Goal: Task Accomplishment & Management: Use online tool/utility

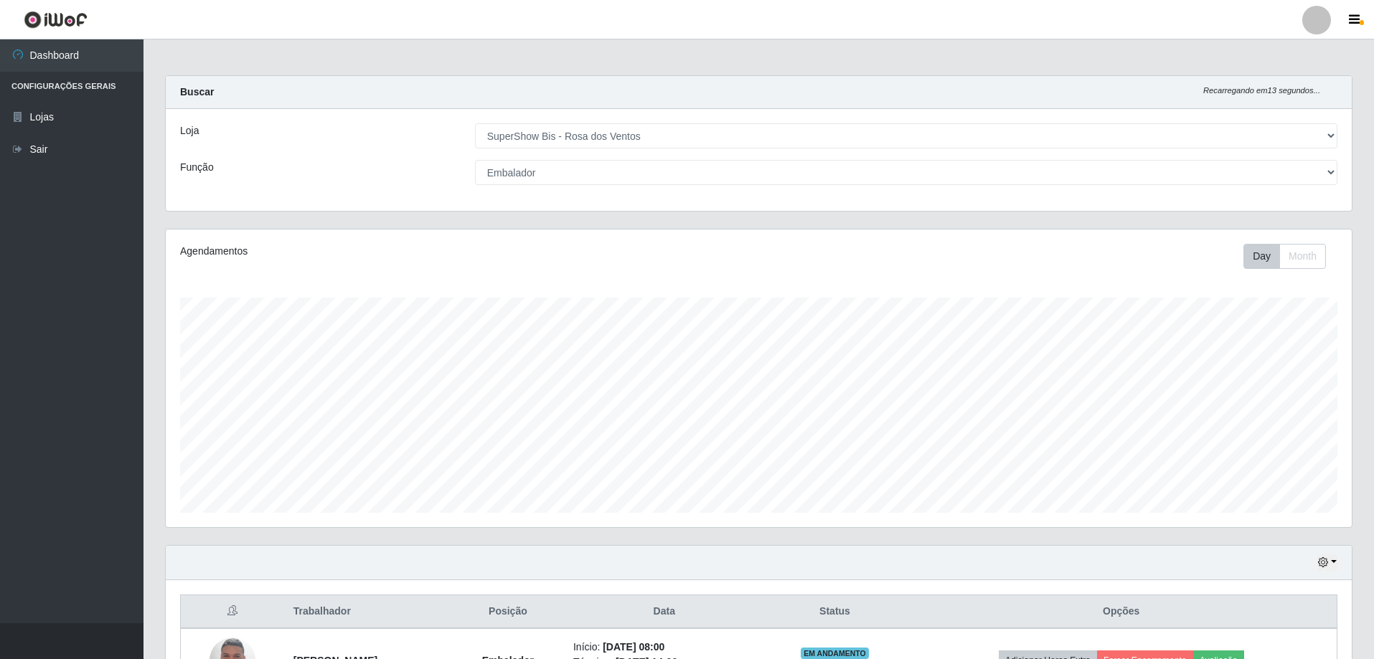
select select "60"
select select "1"
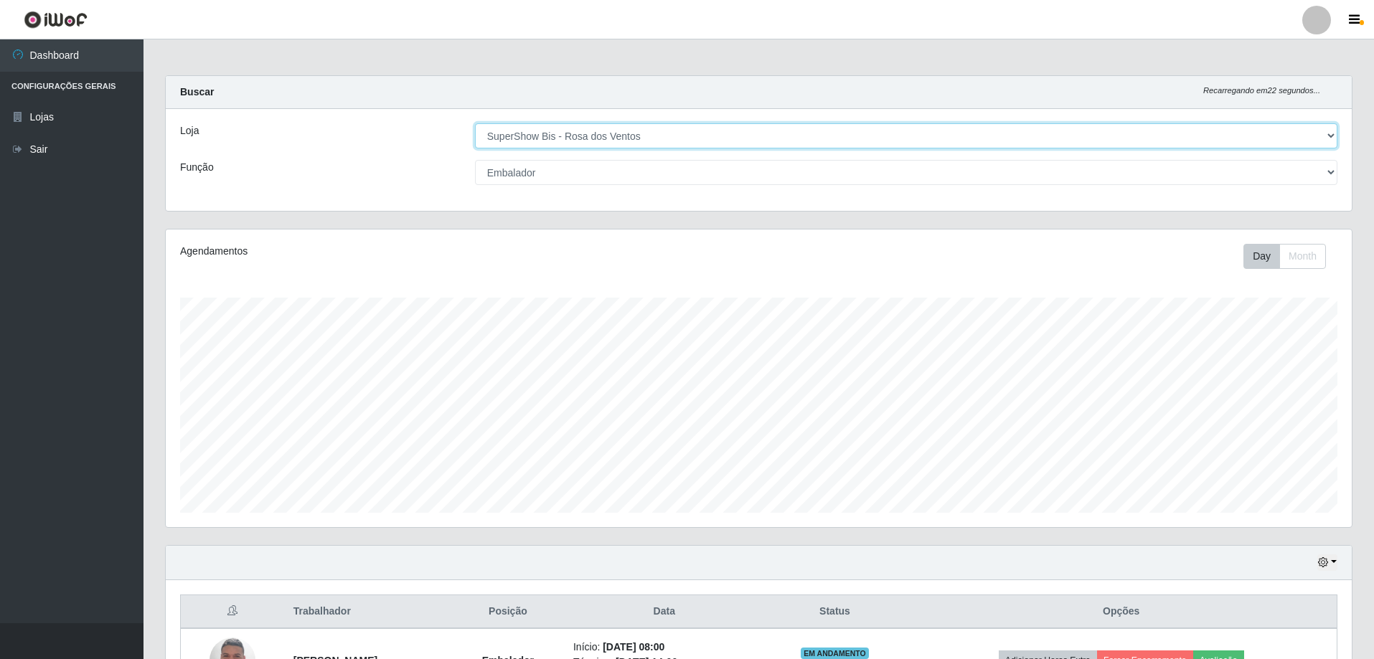
click at [751, 143] on select "[Selecione...] SuperShow Bis - Avenida 6 SuperShow [GEOGRAPHIC_DATA]" at bounding box center [906, 135] width 862 height 25
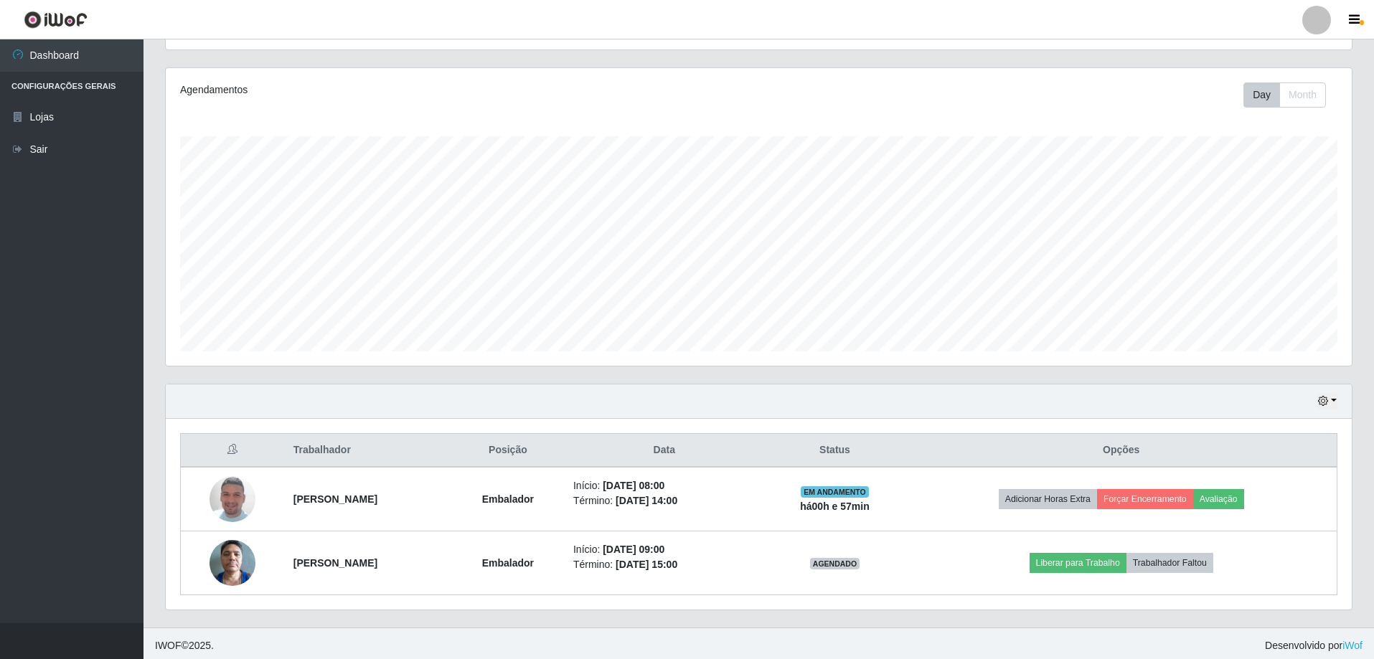
scroll to position [166, 0]
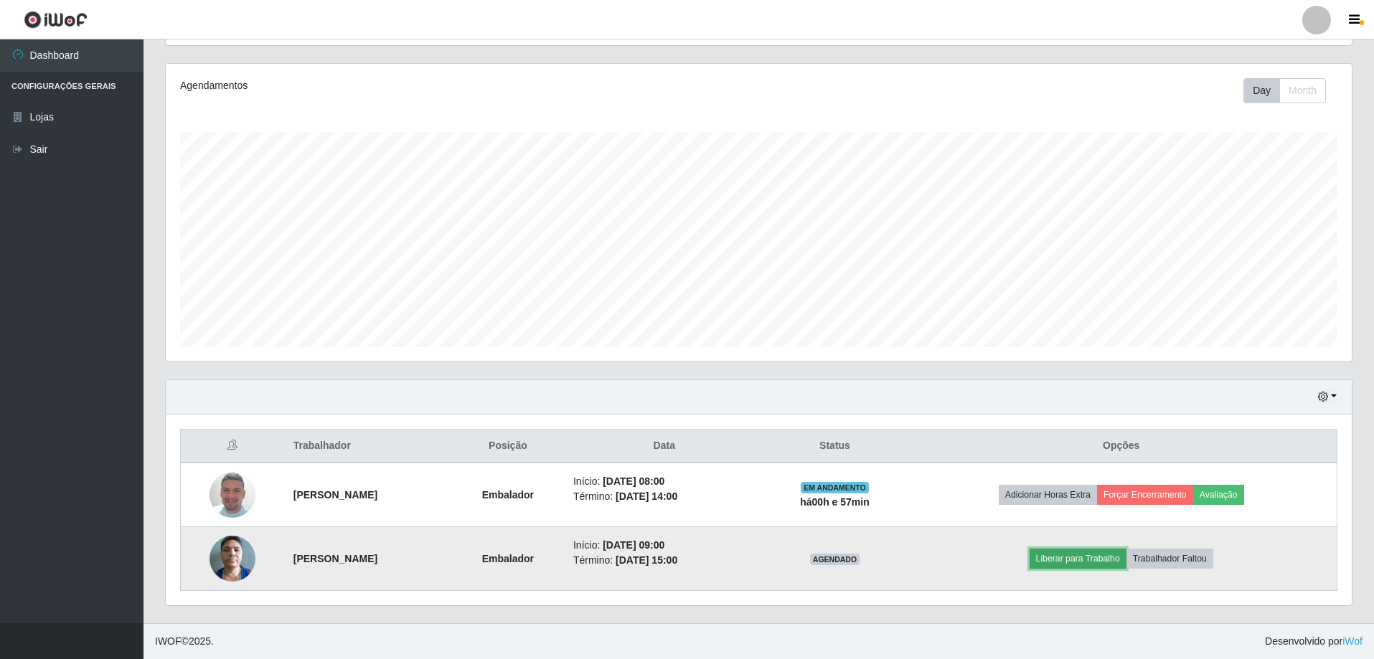
click at [1075, 556] on button "Liberar para Trabalho" at bounding box center [1077, 559] width 97 height 20
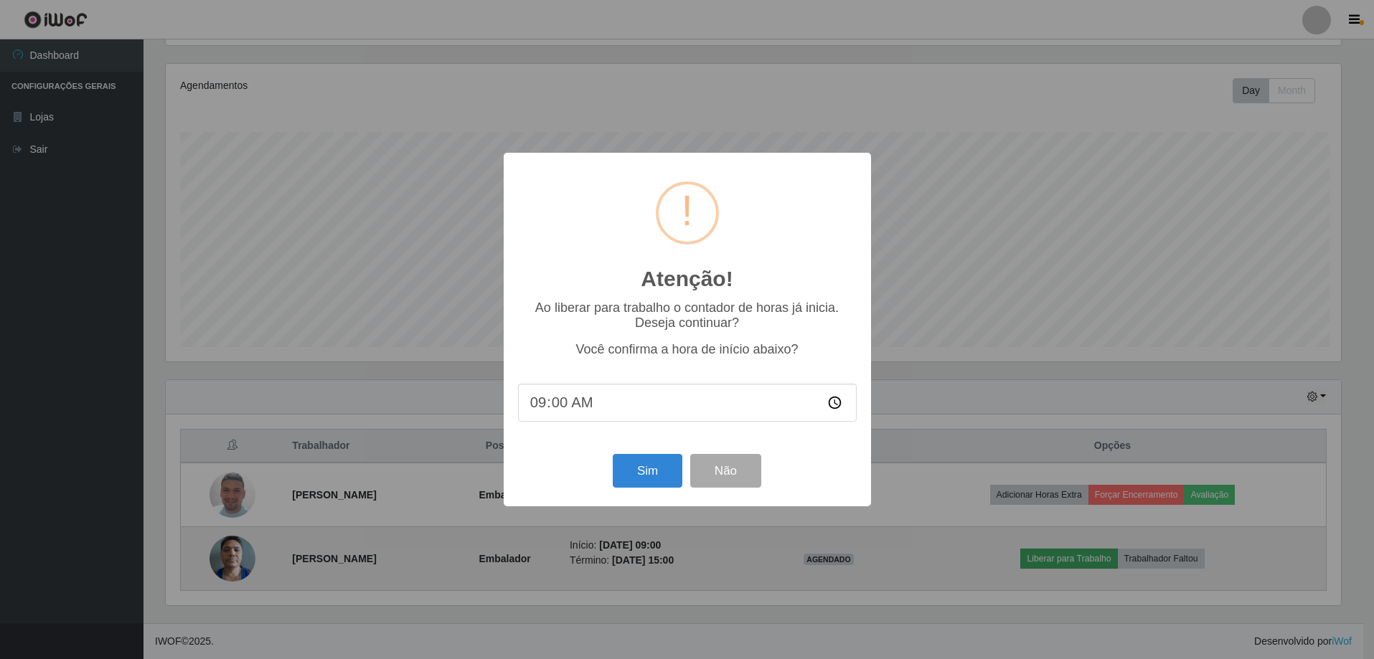
scroll to position [298, 1179]
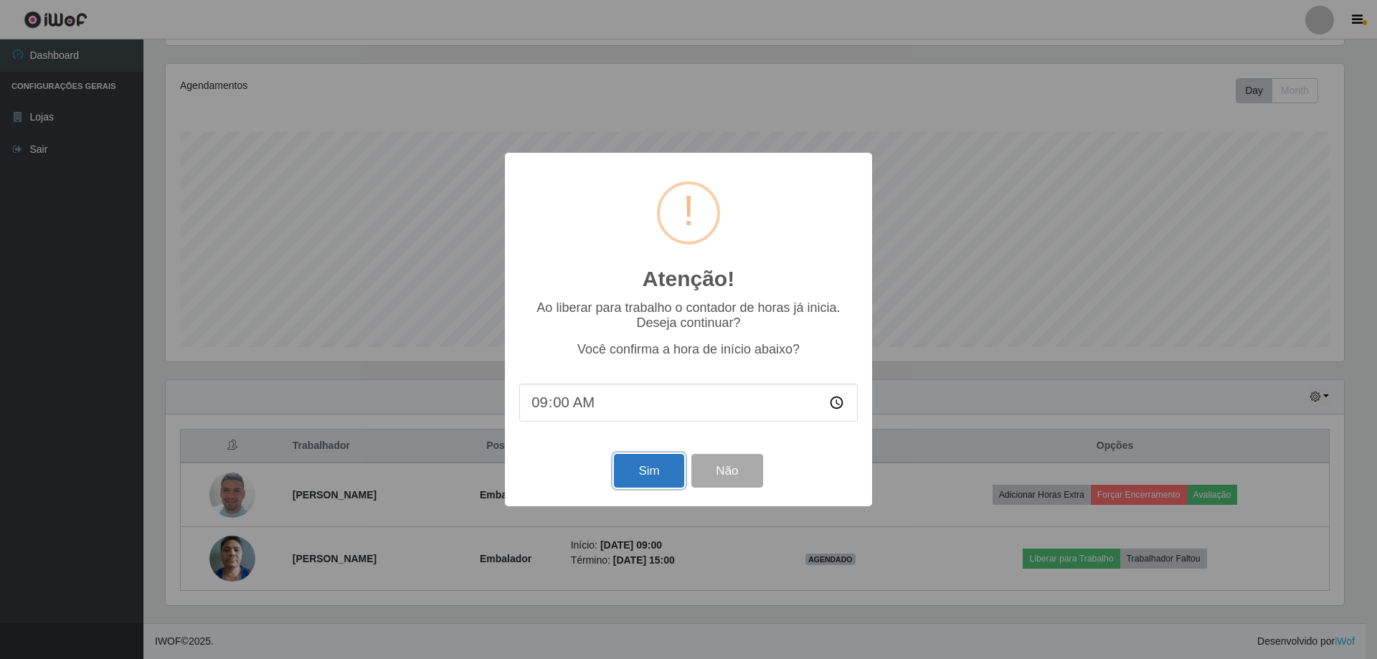
click at [651, 478] on button "Sim" at bounding box center [649, 471] width 70 height 34
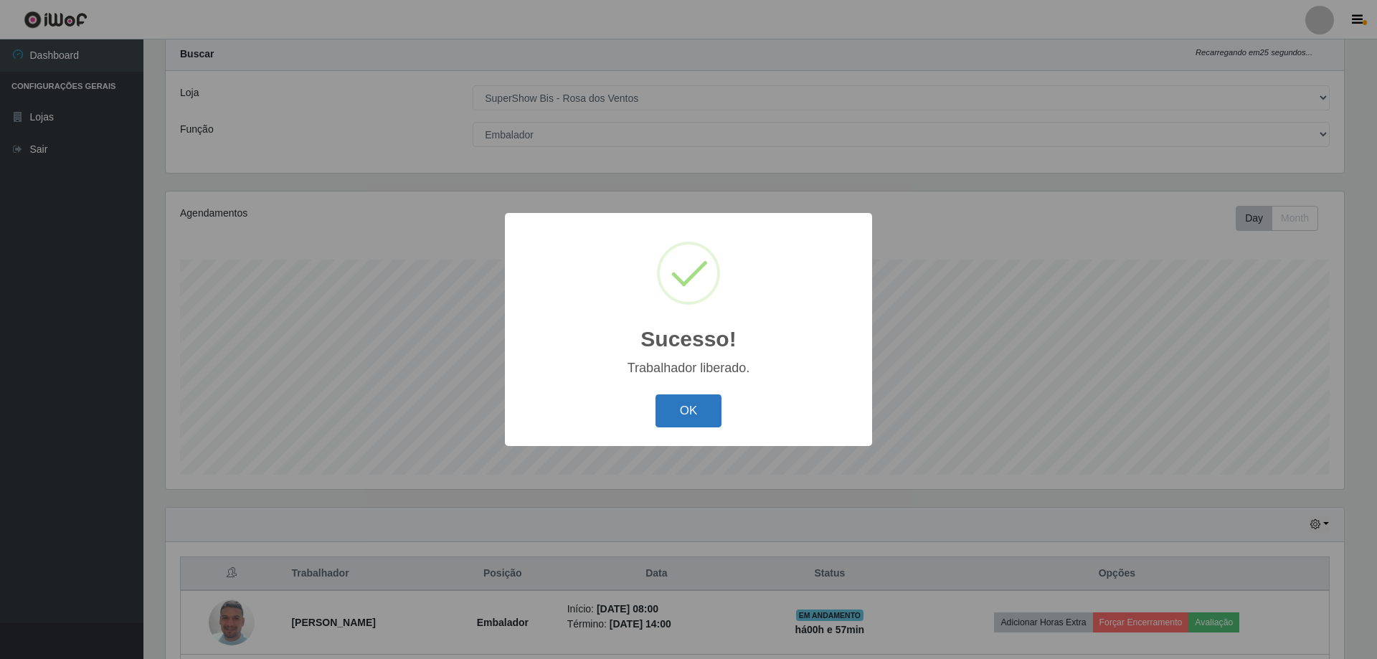
click at [707, 412] on button "OK" at bounding box center [689, 412] width 67 height 34
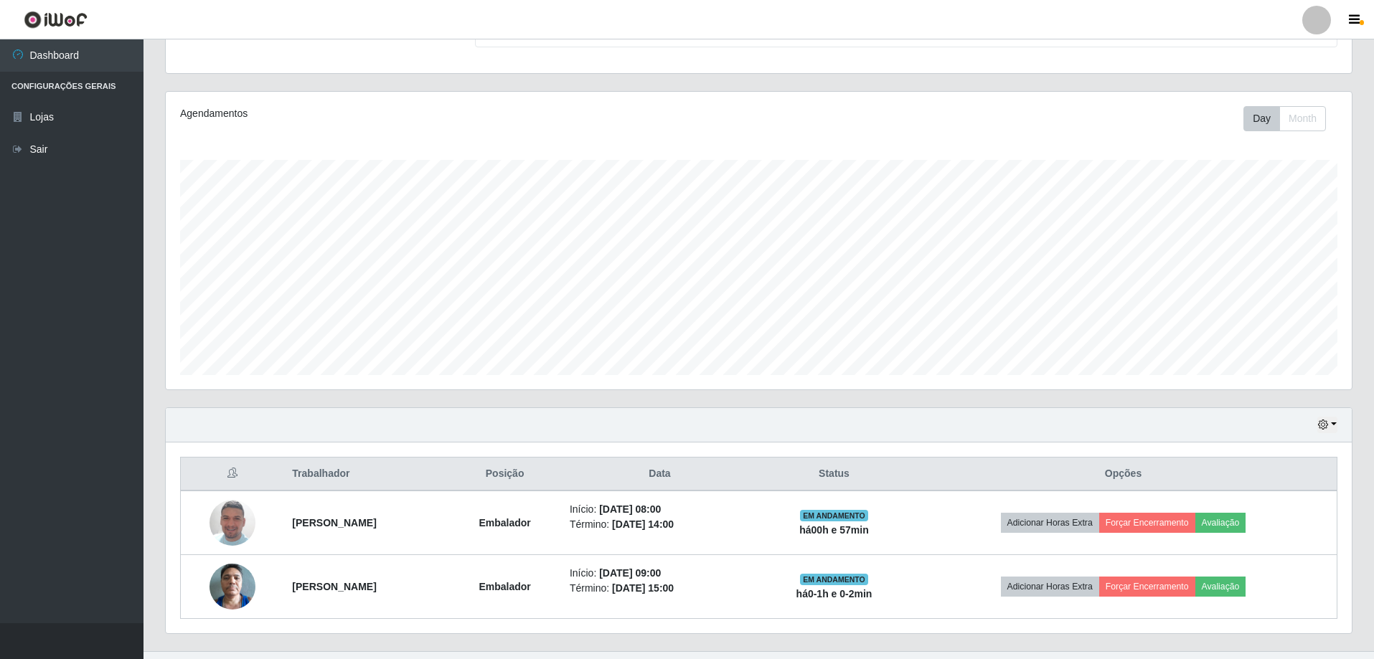
scroll to position [166, 0]
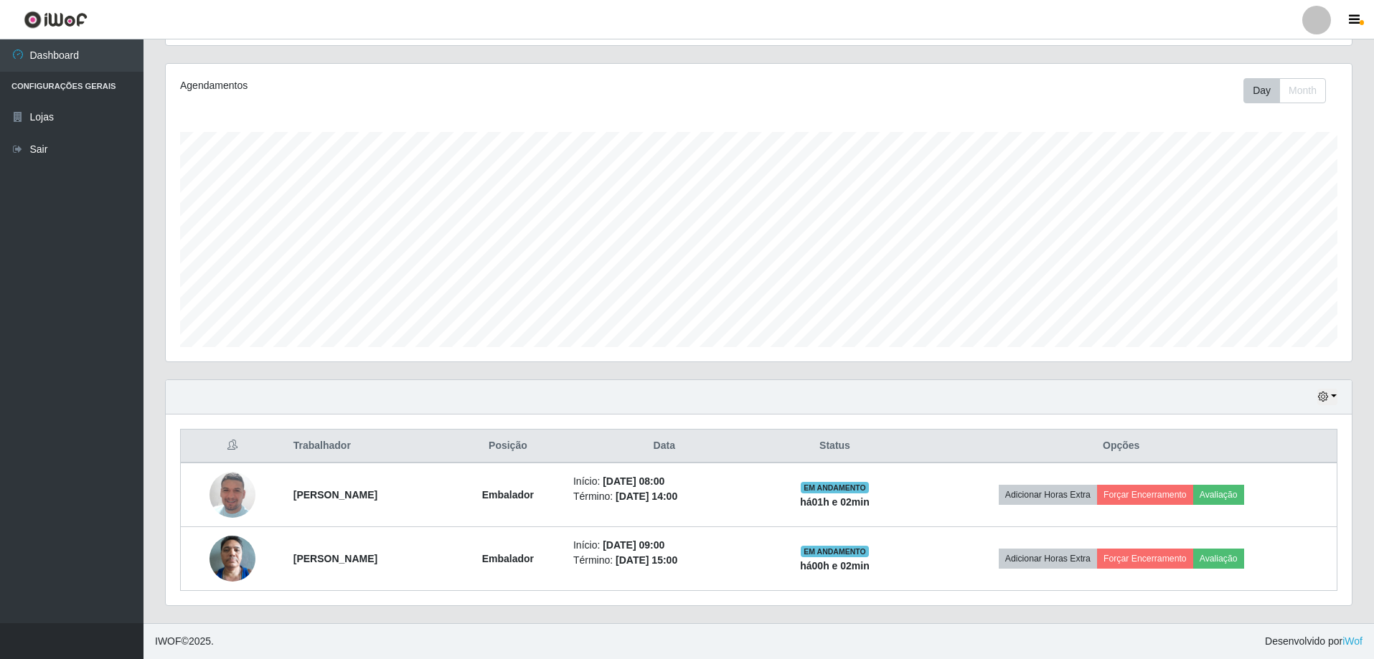
click at [1345, 395] on div "Hoje 1 dia 3 dias 1 Semana Não encerrados" at bounding box center [759, 397] width 1186 height 34
click at [1334, 397] on button "button" at bounding box center [1327, 397] width 20 height 16
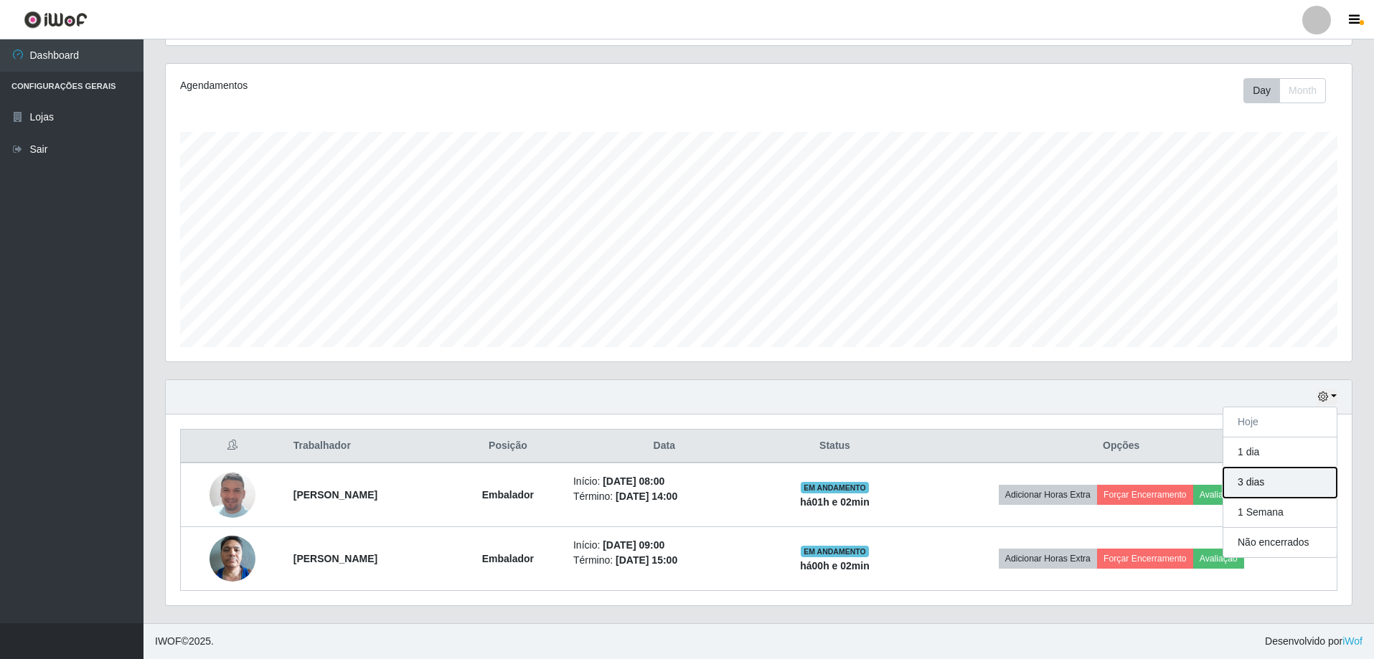
click at [1253, 479] on button "3 dias" at bounding box center [1279, 483] width 113 height 30
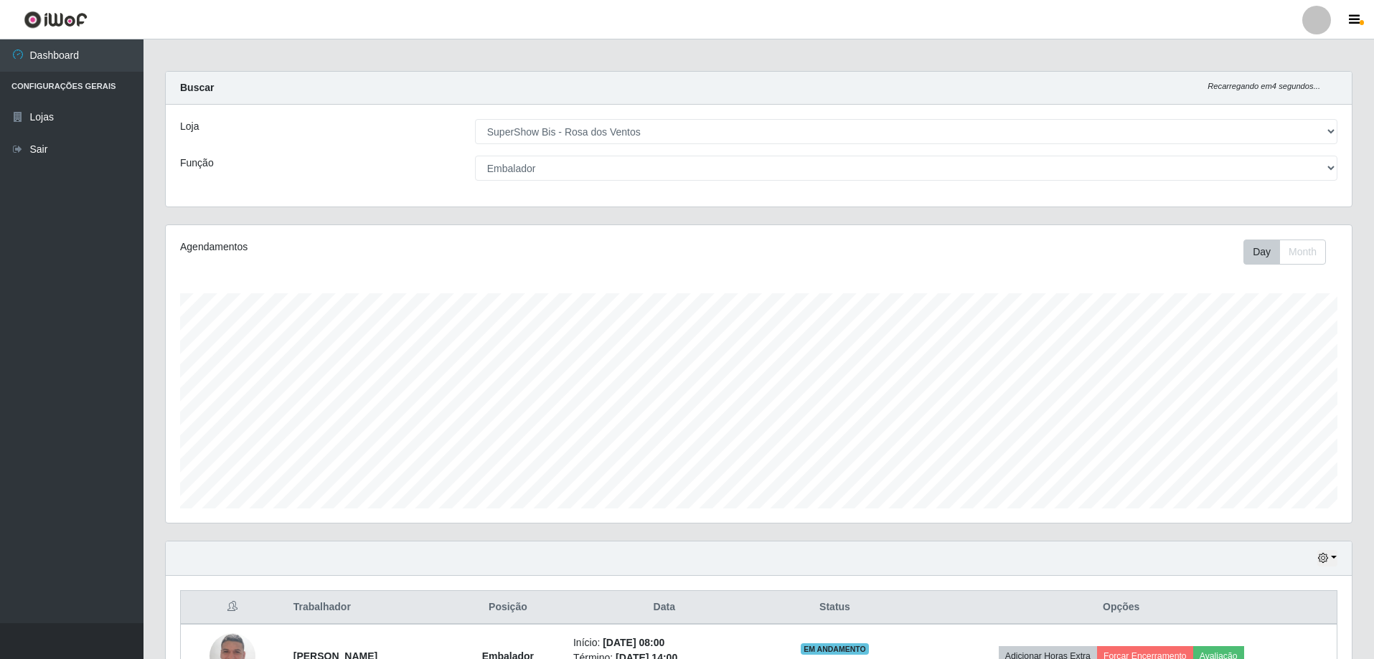
scroll to position [0, 0]
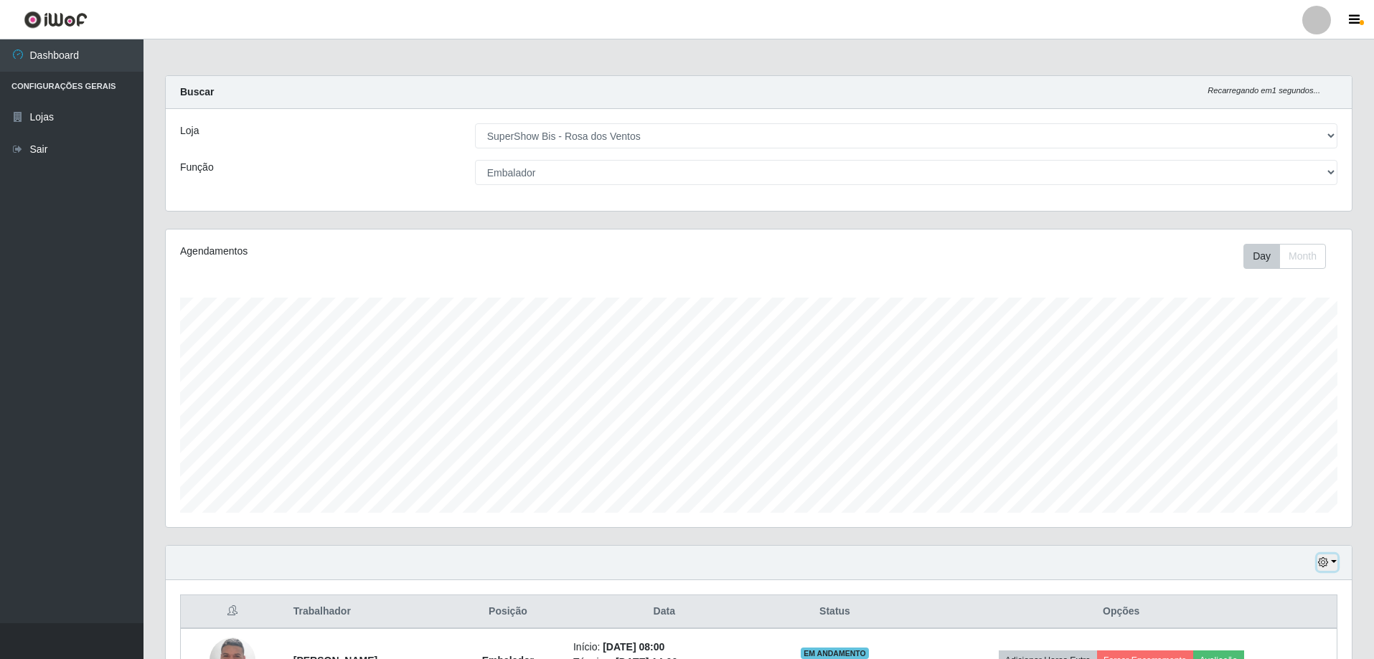
click at [1324, 565] on icon "button" at bounding box center [1323, 562] width 10 height 10
click at [1245, 419] on button "Hoje" at bounding box center [1279, 419] width 113 height 30
